Goal: Transaction & Acquisition: Purchase product/service

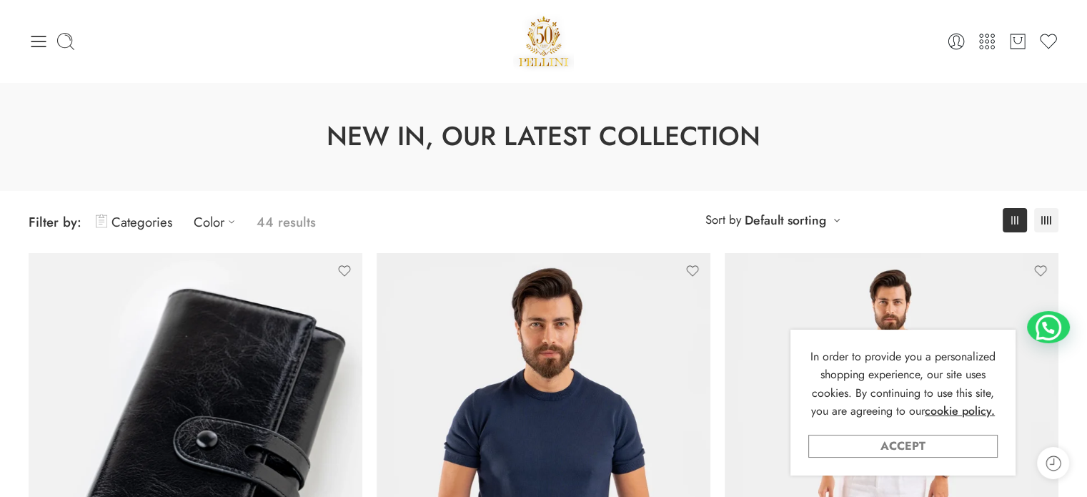
click at [922, 449] on link "Accept" at bounding box center [902, 445] width 189 height 23
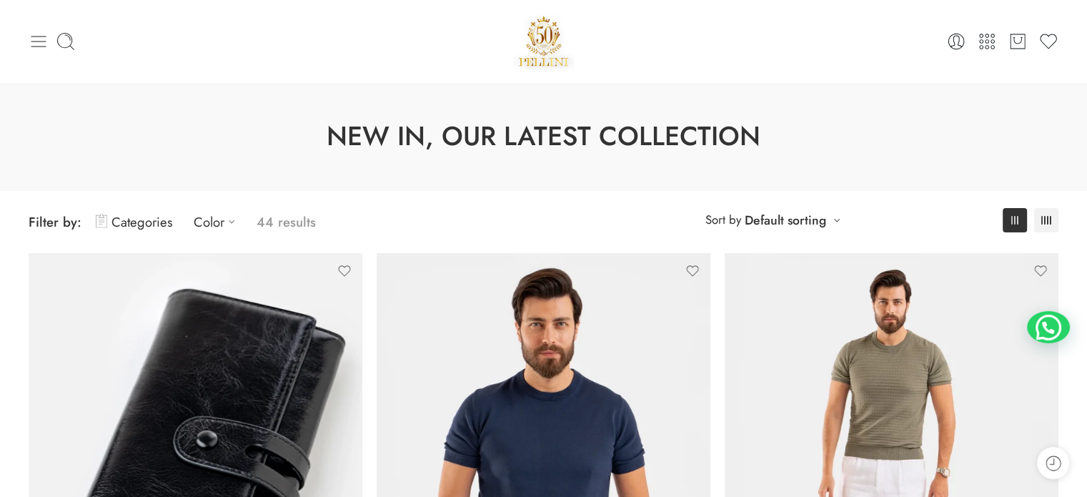
click at [35, 41] on icon at bounding box center [38, 41] width 15 height 11
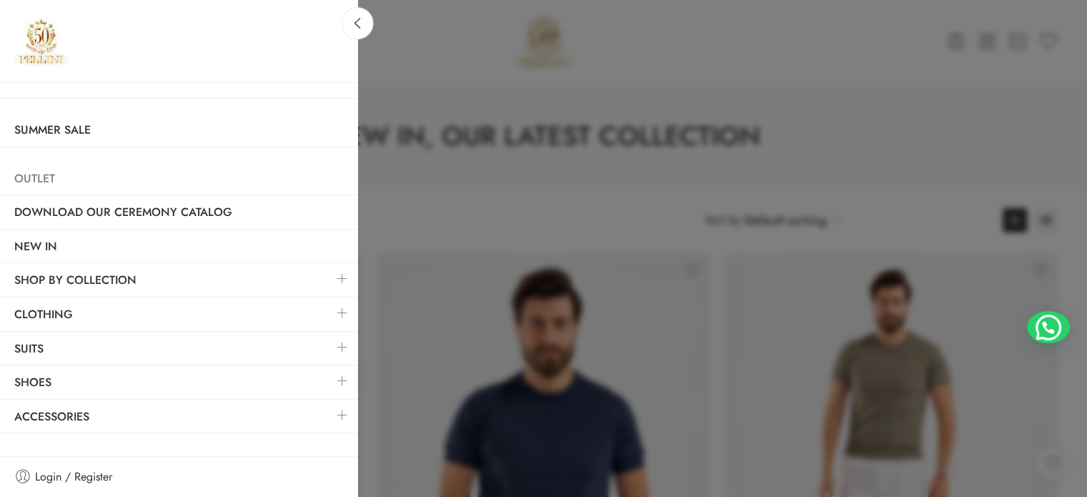
click at [39, 176] on link "Outlet" at bounding box center [178, 178] width 357 height 33
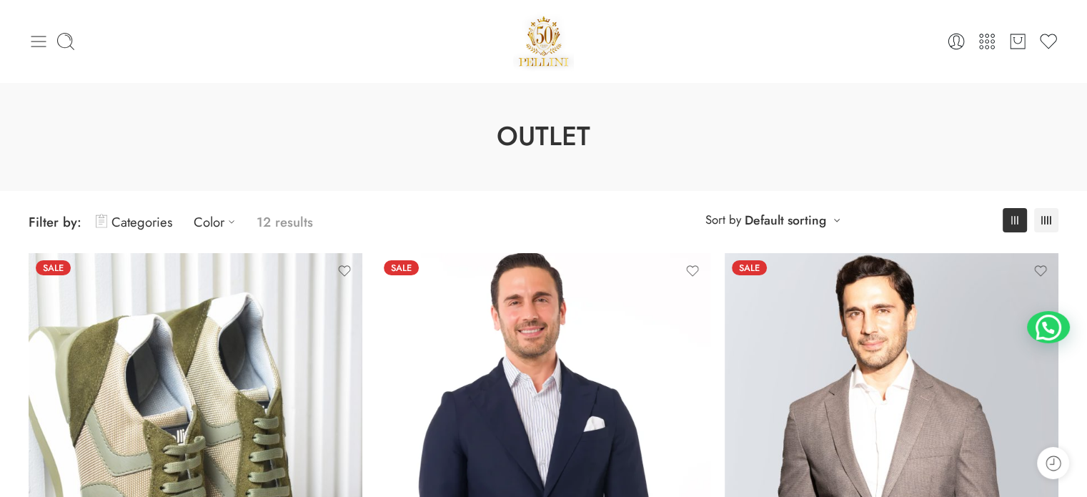
click at [45, 39] on icon at bounding box center [39, 41] width 20 height 20
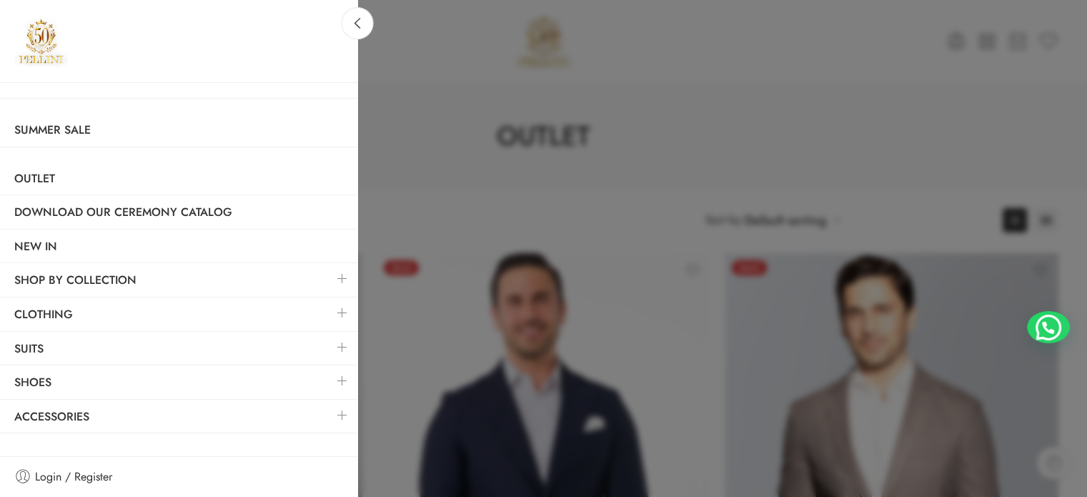
click at [343, 312] on link at bounding box center [342, 312] width 30 height 31
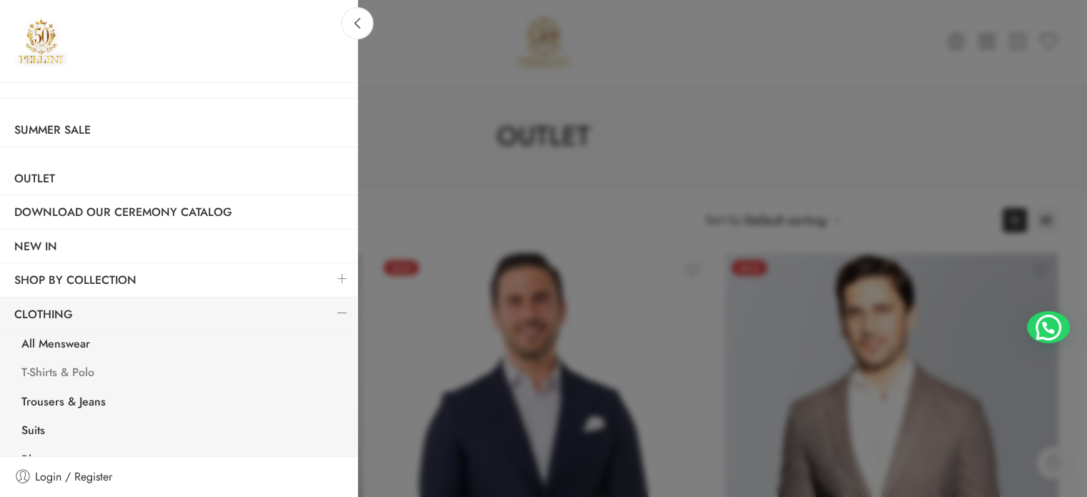
click at [78, 367] on link "T-Shirts & Polo" at bounding box center [182, 373] width 350 height 29
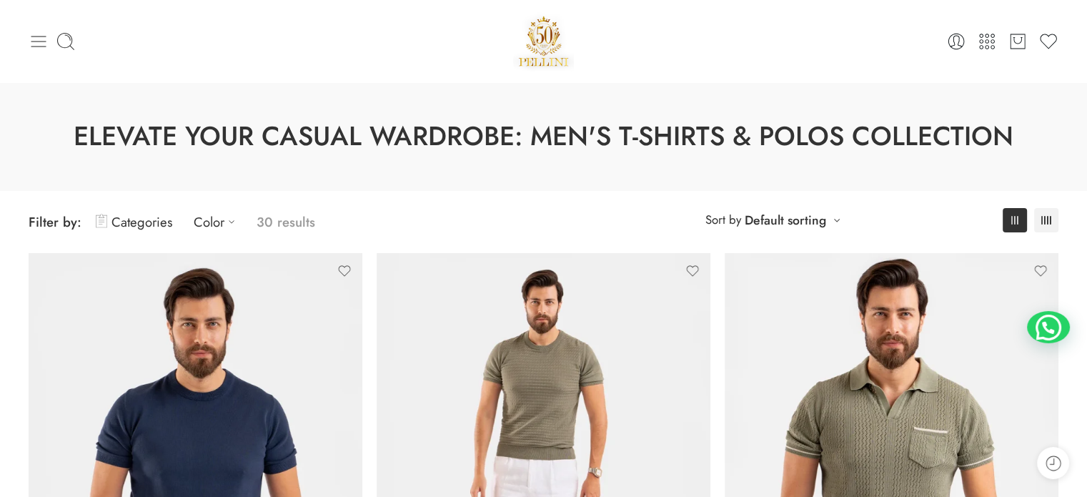
click at [44, 41] on icon at bounding box center [38, 41] width 15 height 11
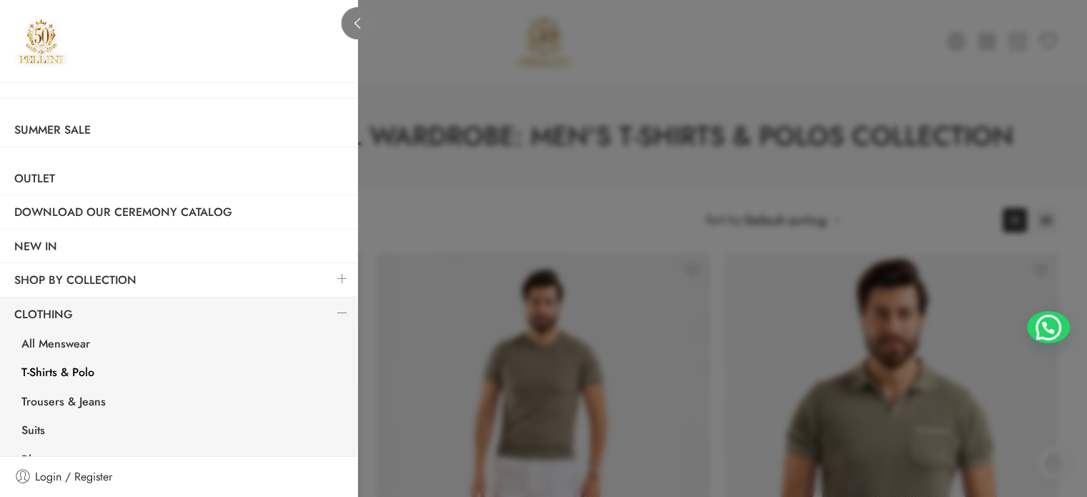
click at [352, 25] on icon at bounding box center [357, 23] width 11 height 11
